Goal: Find specific page/section: Find specific page/section

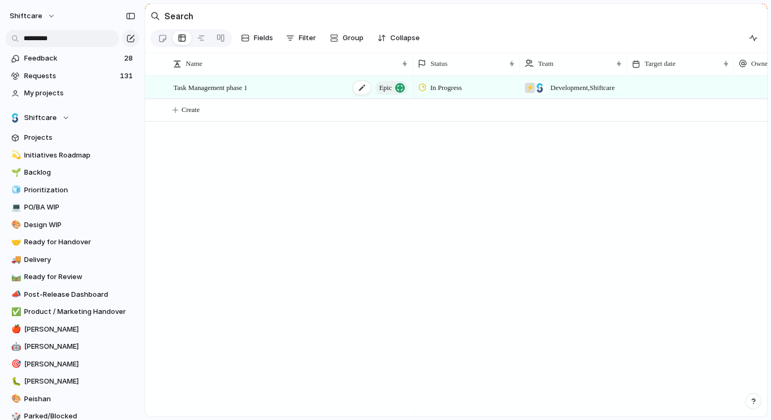
type input "*********"
click at [247, 89] on span "Task Management phase 1" at bounding box center [211, 87] width 74 height 12
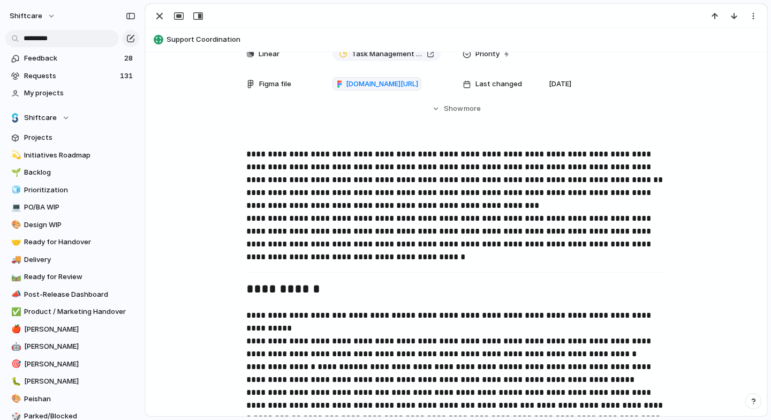
scroll to position [418, 0]
